Goal: Information Seeking & Learning: Learn about a topic

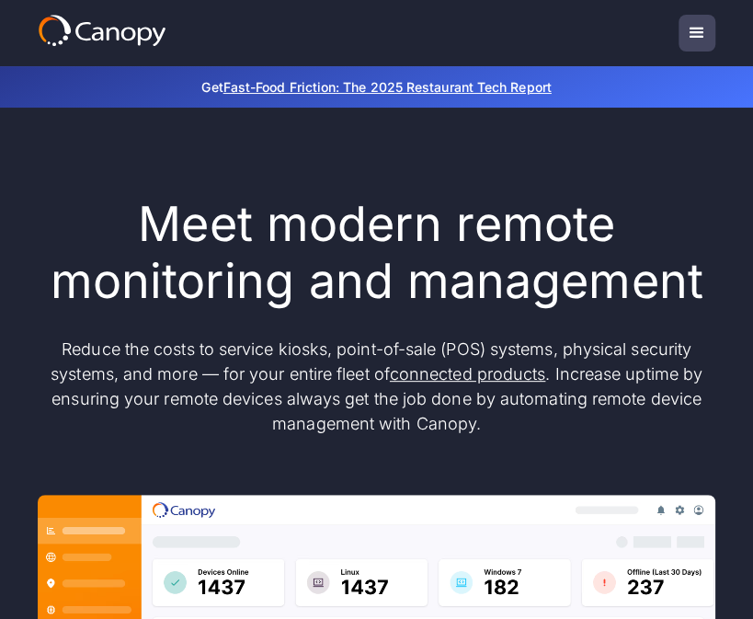
scroll to position [92, 0]
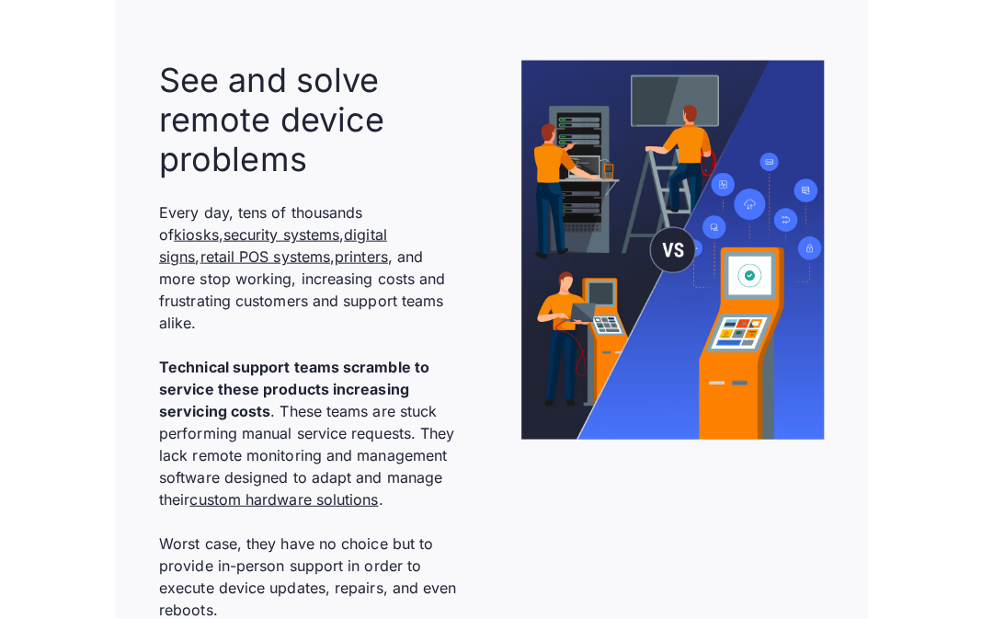
scroll to position [1287, 0]
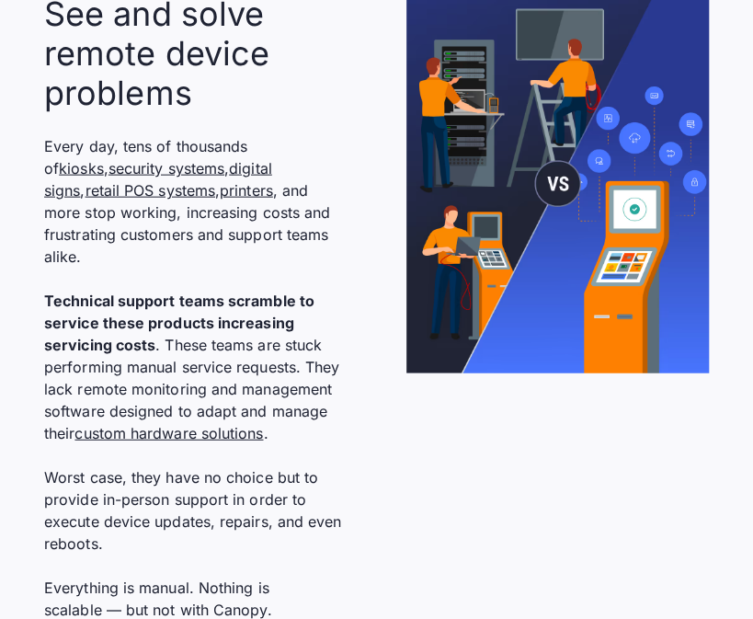
drag, startPoint x: 0, startPoint y: 304, endPoint x: -42, endPoint y: 310, distance: 42.6
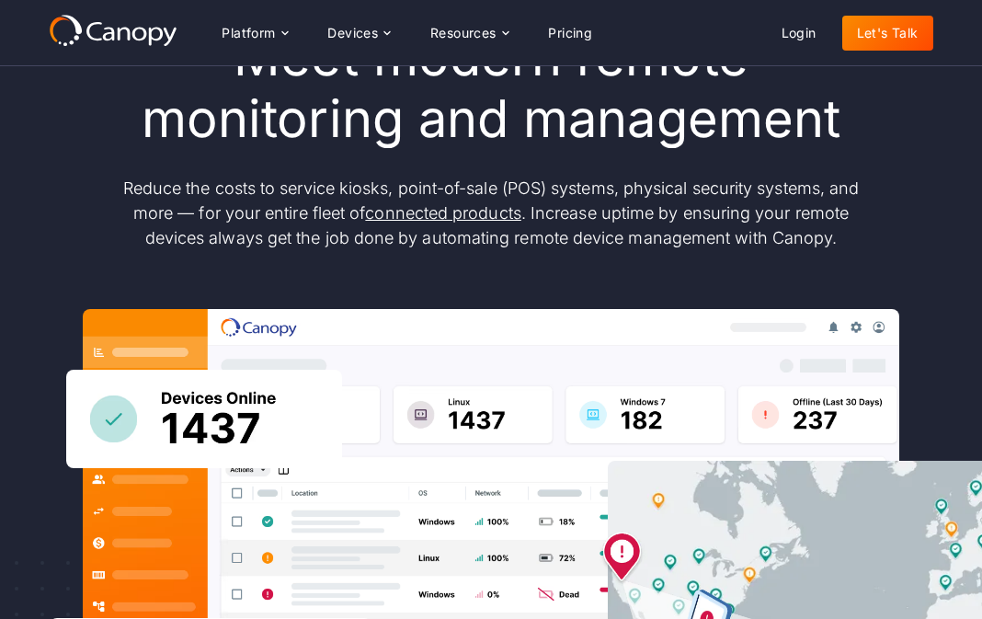
scroll to position [0, 0]
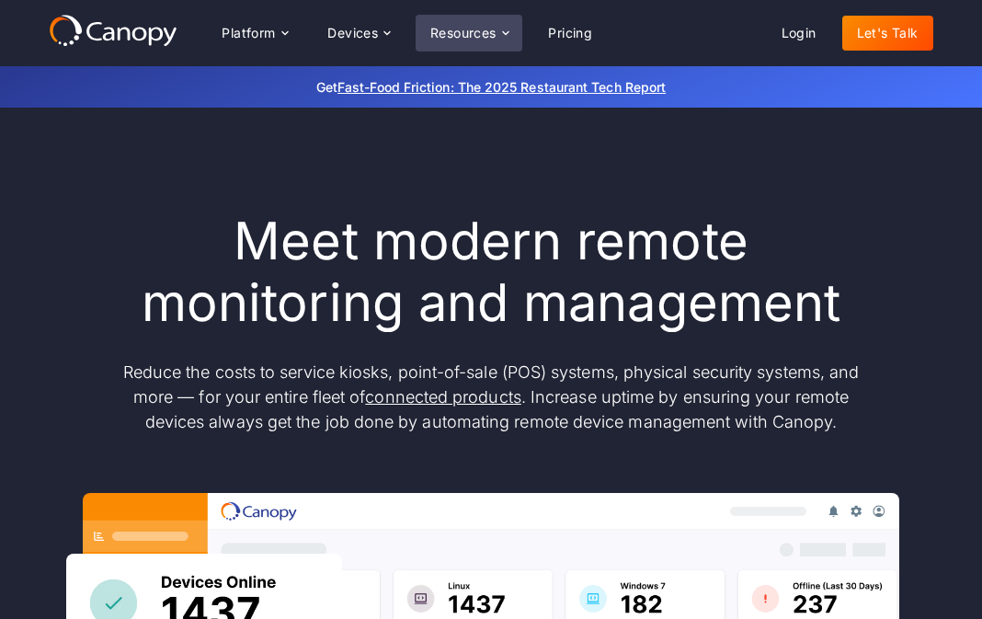
click at [483, 24] on div "Resources" at bounding box center [468, 33] width 107 height 37
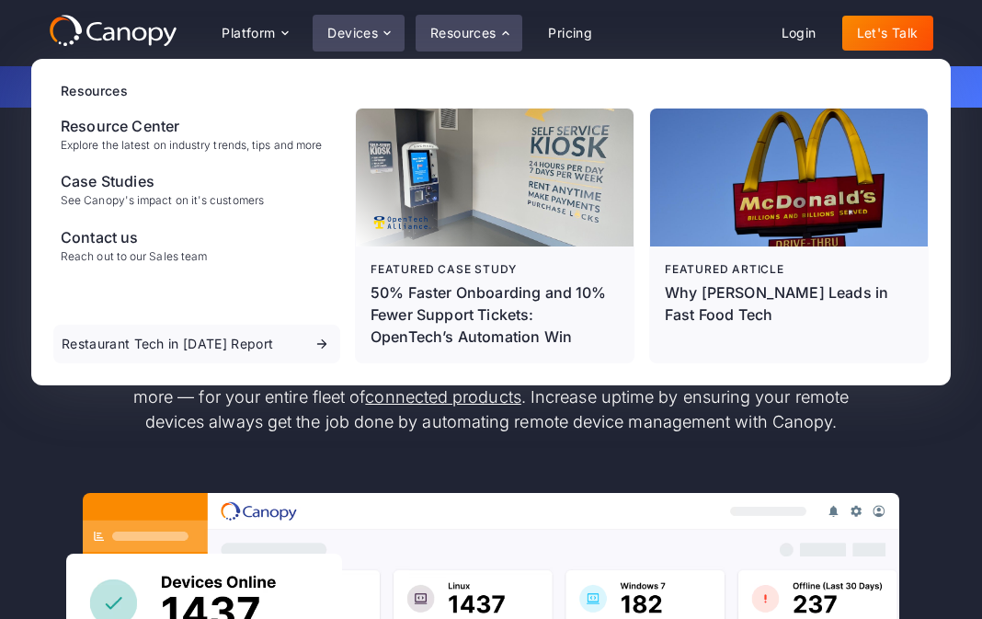
click at [331, 28] on div "Devices" at bounding box center [352, 33] width 51 height 13
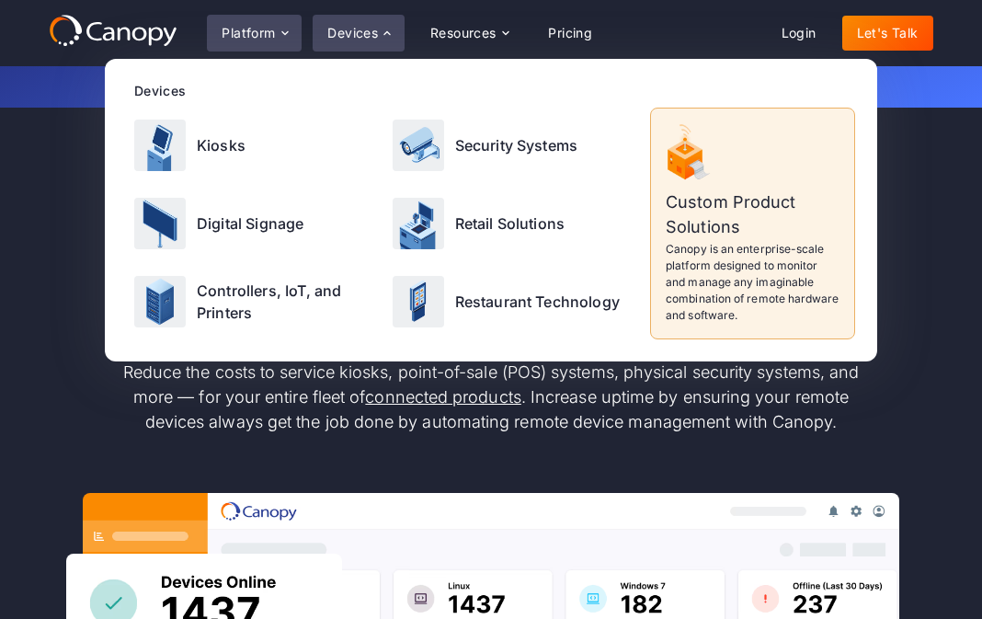
click at [246, 31] on div "Platform" at bounding box center [247, 33] width 53 height 13
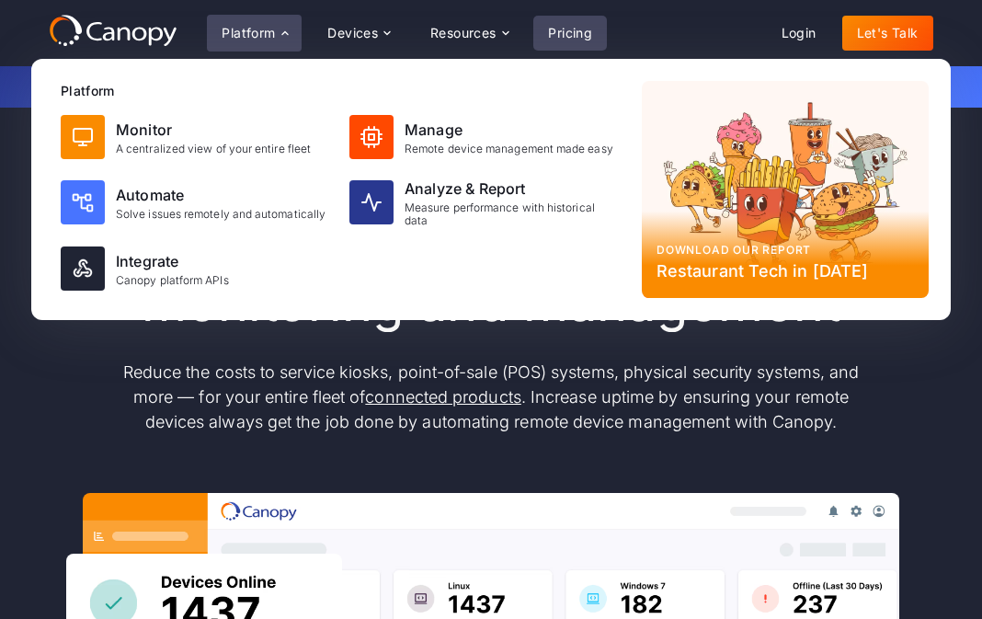
click at [557, 28] on link "Pricing" at bounding box center [570, 33] width 74 height 35
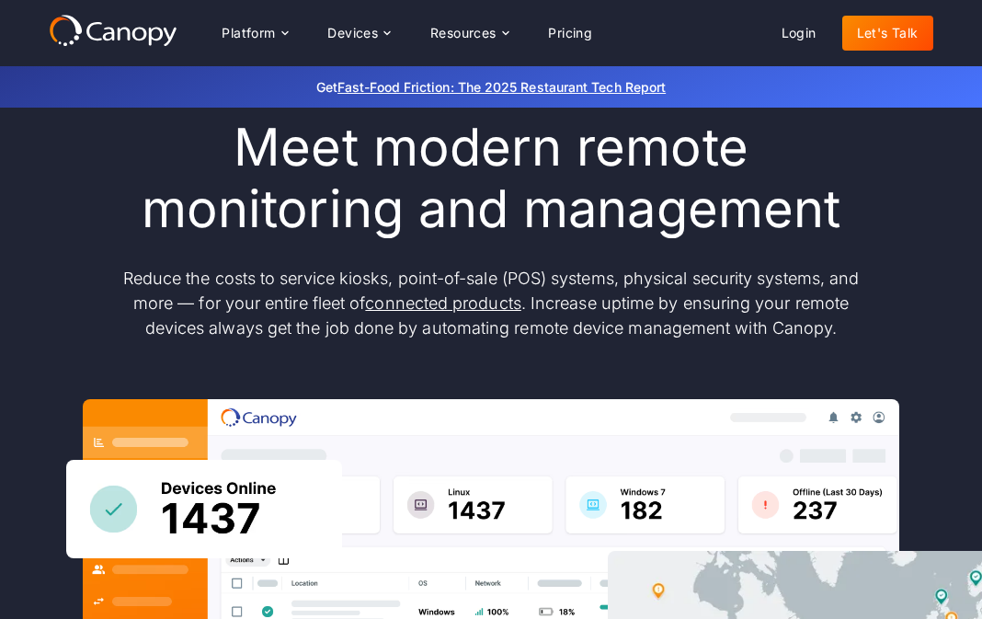
scroll to position [184, 0]
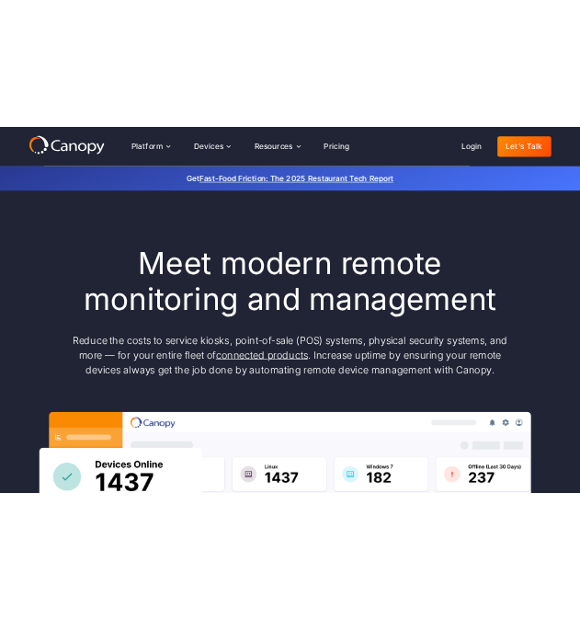
scroll to position [92, 0]
